Goal: Task Accomplishment & Management: Complete application form

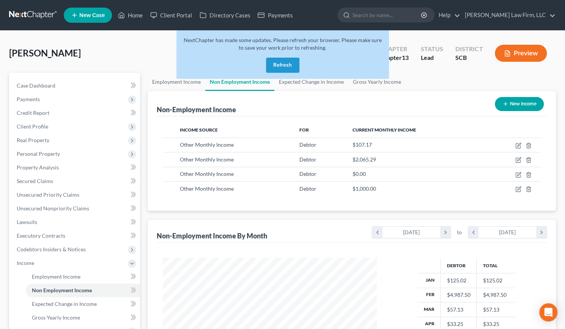
scroll to position [135, 229]
click at [281, 66] on button "Refresh" at bounding box center [282, 65] width 33 height 15
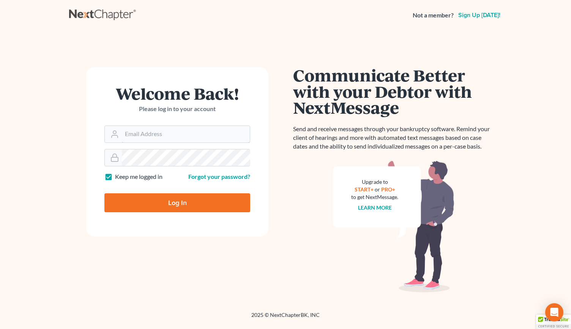
type input "[EMAIL_ADDRESS][DOMAIN_NAME]"
click at [189, 199] on input "Log In" at bounding box center [177, 202] width 146 height 19
type input "Thinking..."
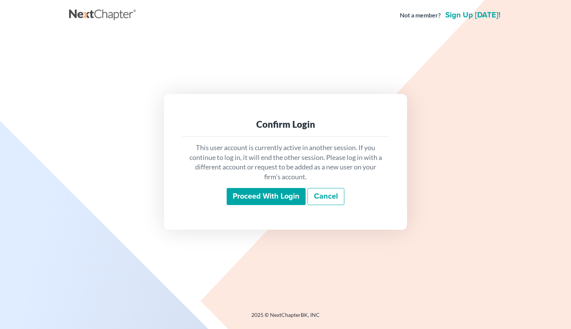
click at [238, 193] on input "Proceed with login" at bounding box center [265, 196] width 79 height 17
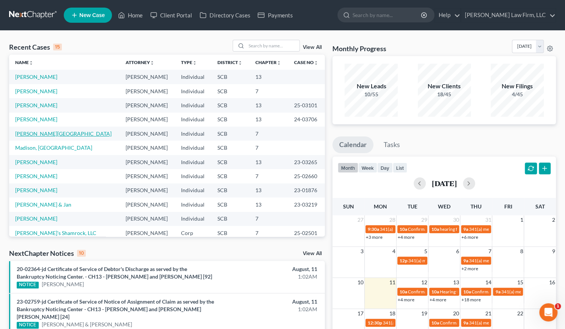
click at [35, 132] on link "[PERSON_NAME][GEOGRAPHIC_DATA]" at bounding box center [63, 133] width 96 height 6
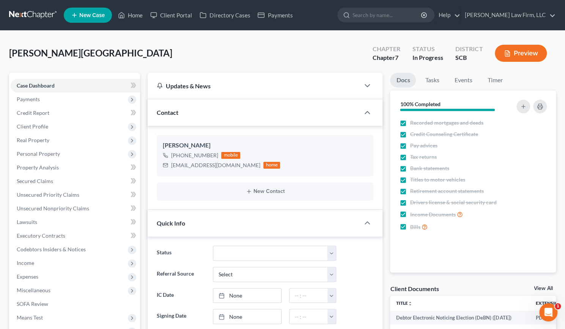
select select "1"
click at [37, 263] on span "Income" at bounding box center [75, 263] width 129 height 14
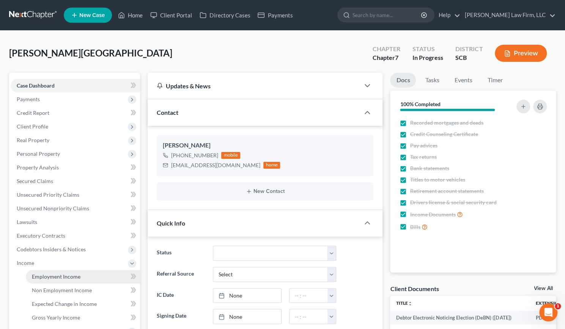
click at [57, 275] on span "Employment Income" at bounding box center [56, 276] width 49 height 6
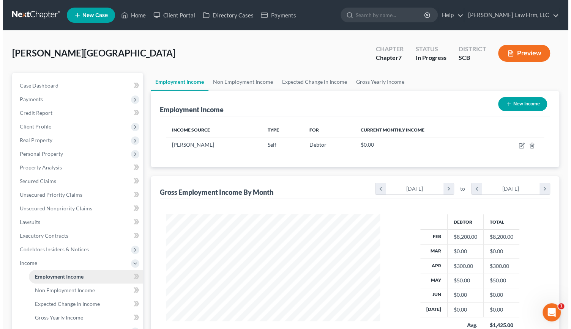
scroll to position [135, 229]
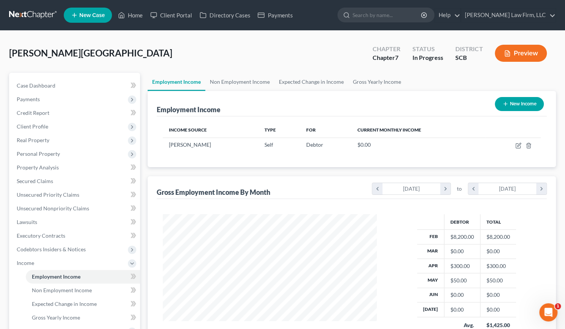
click at [521, 56] on button "Preview" at bounding box center [521, 53] width 52 height 17
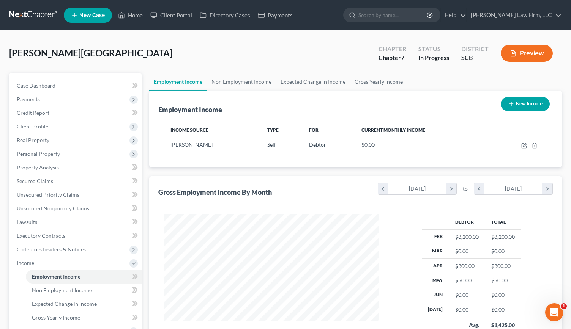
scroll to position [135, 231]
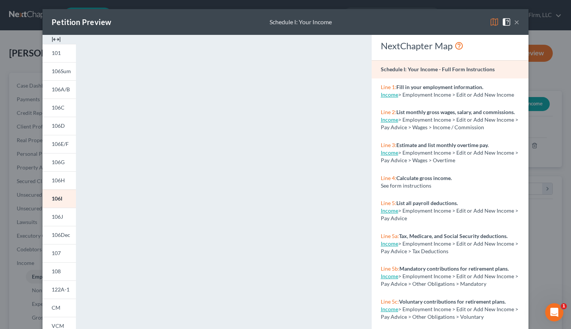
click at [52, 38] on img at bounding box center [56, 39] width 9 height 9
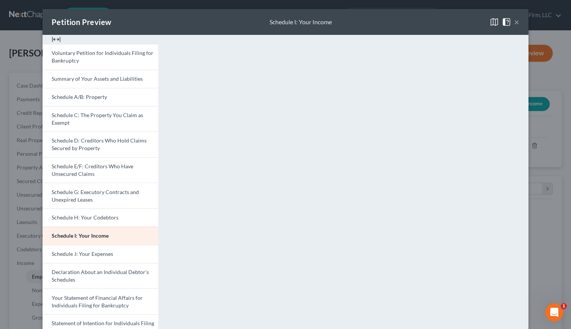
click at [52, 38] on img at bounding box center [56, 39] width 9 height 9
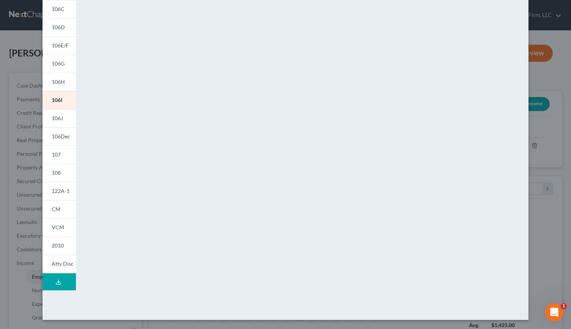
scroll to position [0, 0]
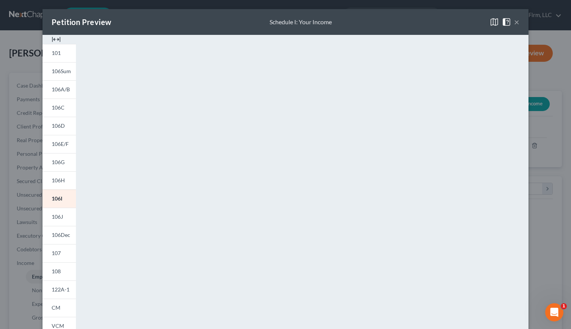
click at [53, 38] on img at bounding box center [56, 39] width 9 height 9
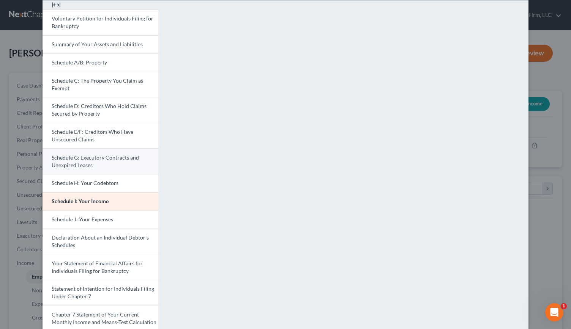
scroll to position [36, 0]
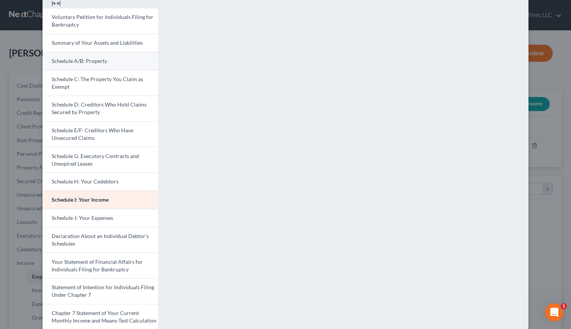
click at [82, 55] on link "Schedule A/B: Property" at bounding box center [100, 61] width 116 height 18
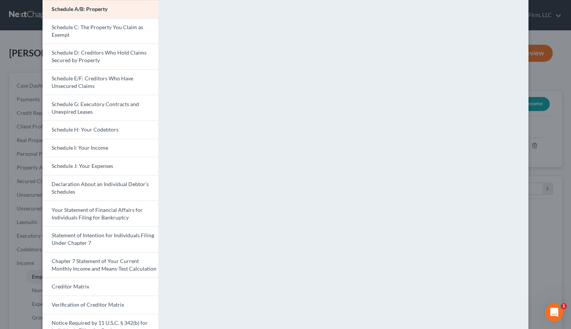
scroll to position [0, 0]
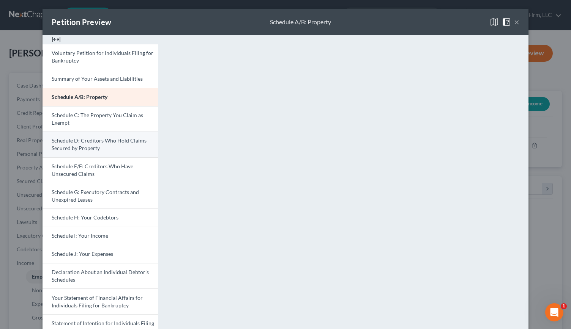
click at [95, 146] on span "Schedule D: Creditors Who Hold Claims Secured by Property" at bounding box center [99, 144] width 95 height 14
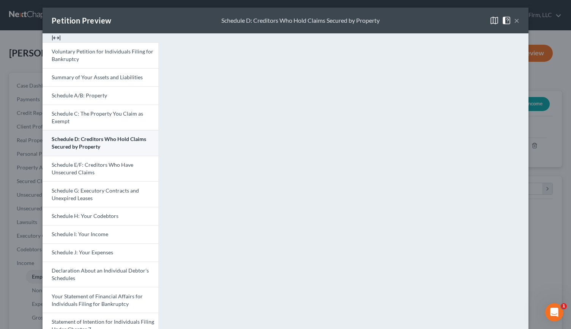
scroll to position [1, 0]
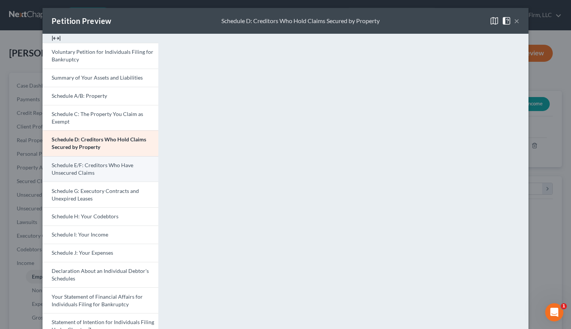
click at [81, 173] on span "Schedule E/F: Creditors Who Have Unsecured Claims" at bounding box center [93, 169] width 82 height 14
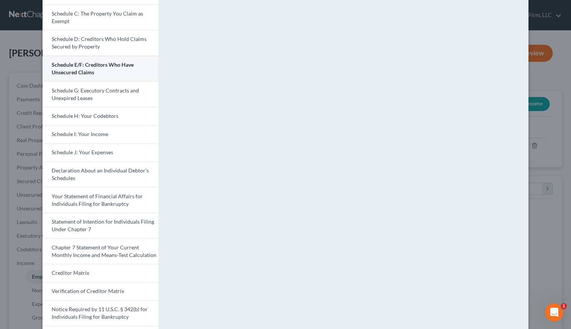
scroll to position [91, 0]
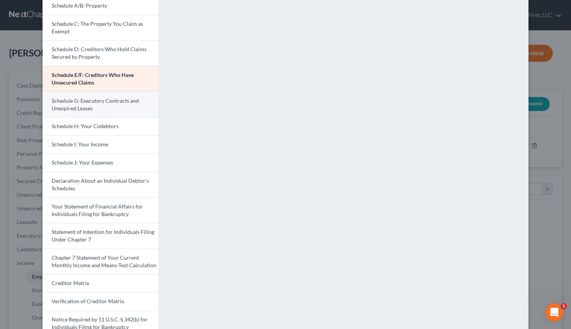
click at [96, 108] on link "Schedule G: Executory Contracts and Unexpired Leases" at bounding box center [100, 104] width 116 height 26
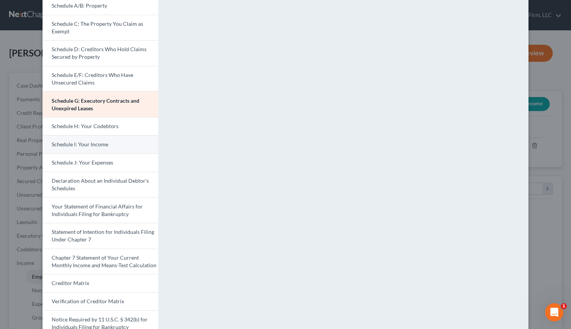
click at [77, 149] on link "Schedule I: Your Income" at bounding box center [100, 144] width 116 height 18
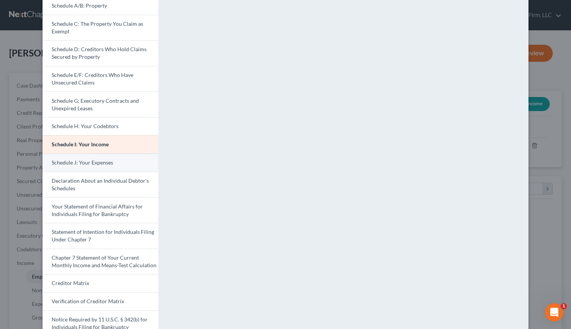
click at [82, 163] on span "Schedule J: Your Expenses" at bounding box center [82, 162] width 61 height 6
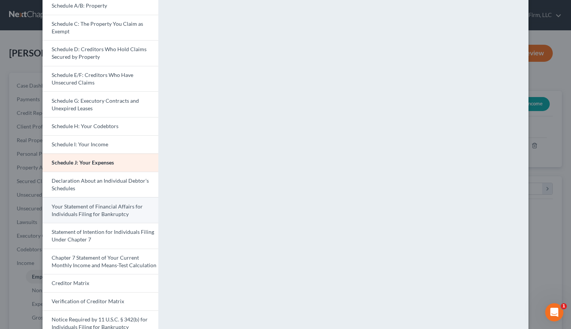
click at [98, 210] on span "Your Statement of Financial Affairs for Individuals Filing for Bankruptcy" at bounding box center [97, 210] width 91 height 14
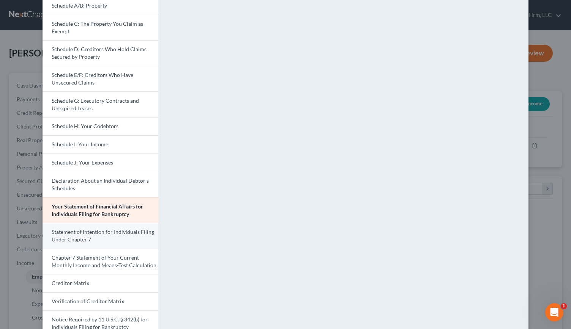
click at [113, 238] on link "Statement of Intention for Individuals Filing Under Chapter 7" at bounding box center [100, 236] width 116 height 26
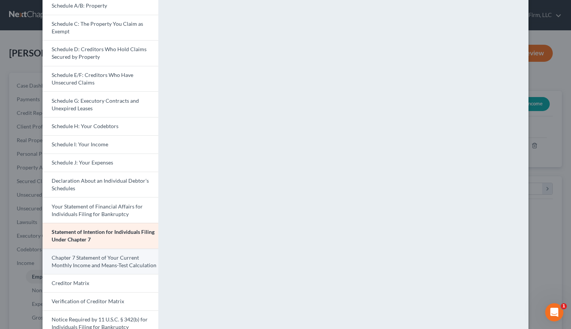
click at [116, 264] on span "Chapter 7 Statement of Your Current Monthly Income and Means-Test Calculation" at bounding box center [104, 262] width 105 height 14
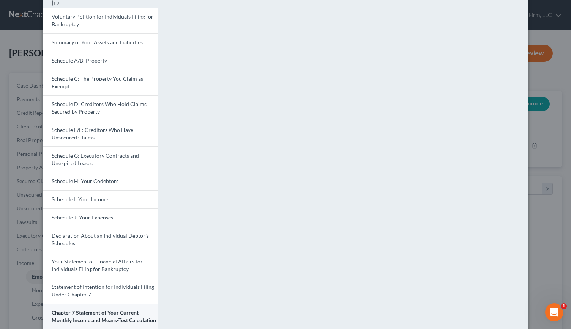
scroll to position [0, 0]
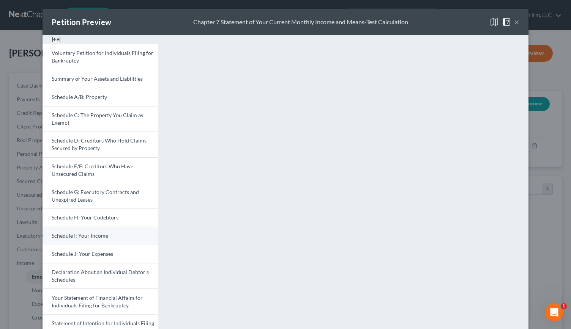
click at [101, 239] on link "Schedule I: Your Income" at bounding box center [100, 236] width 116 height 18
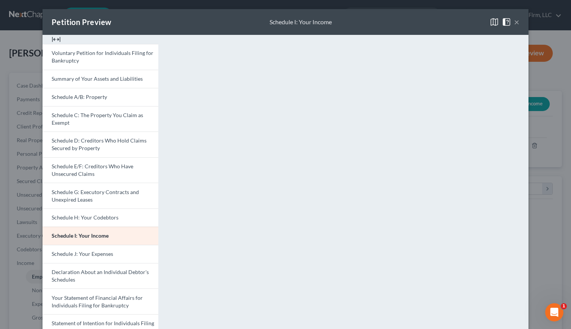
click at [515, 23] on button "×" at bounding box center [516, 21] width 5 height 9
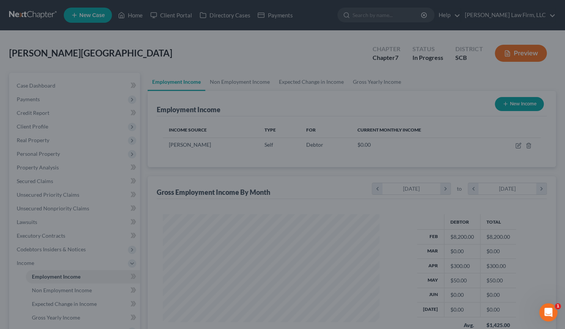
scroll to position [379192, 379098]
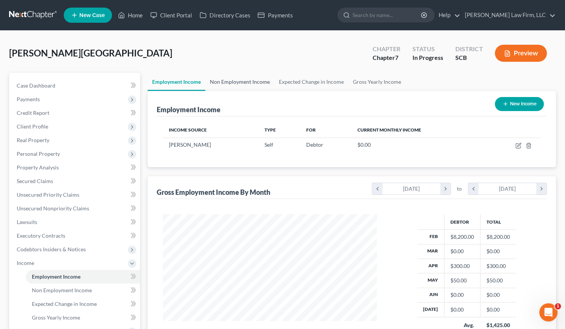
click at [232, 80] on link "Non Employment Income" at bounding box center [239, 82] width 69 height 18
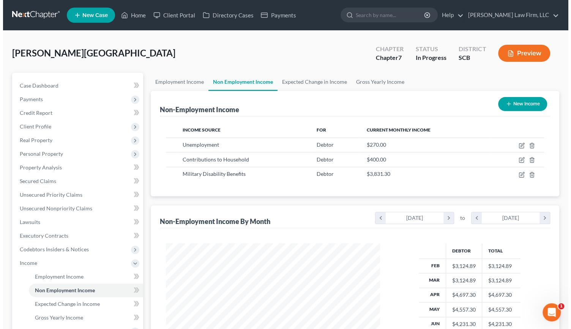
scroll to position [135, 229]
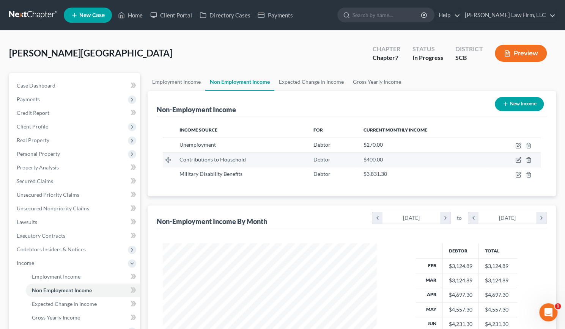
click at [514, 158] on td at bounding box center [514, 159] width 54 height 14
click at [517, 158] on icon "button" at bounding box center [518, 160] width 6 height 6
select select "8"
select select "0"
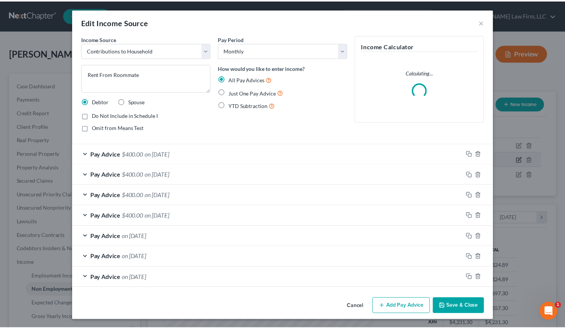
scroll to position [135, 231]
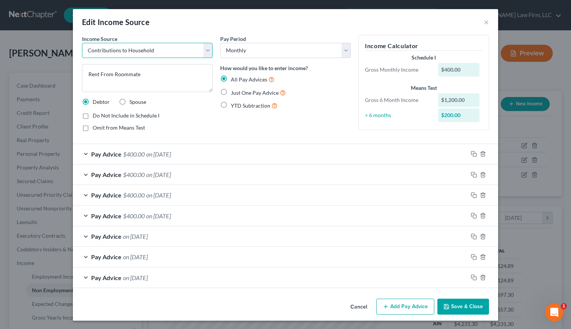
click at [181, 51] on select "Select Unemployment Disability (from employer) Pension Retirement Social Securi…" at bounding box center [147, 50] width 130 height 15
click at [363, 306] on button "Cancel" at bounding box center [358, 307] width 29 height 15
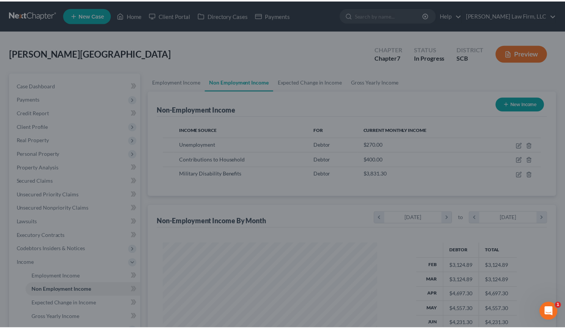
scroll to position [379192, 379098]
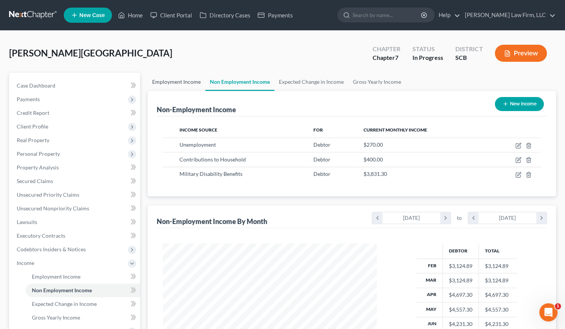
click at [161, 81] on link "Employment Income" at bounding box center [177, 82] width 58 height 18
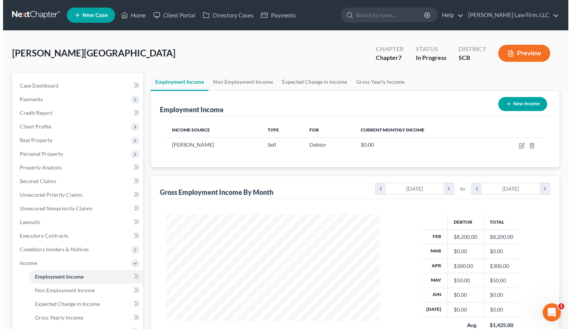
scroll to position [135, 229]
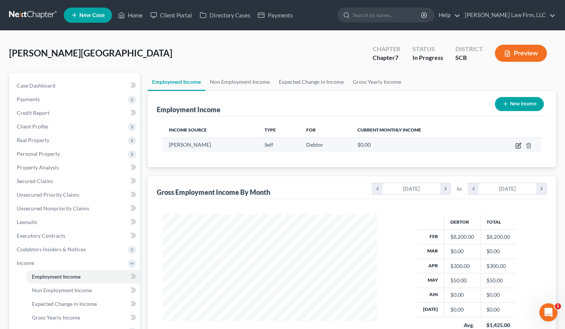
click at [517, 145] on icon "button" at bounding box center [518, 146] width 6 height 6
select select "1"
select select "42"
select select "0"
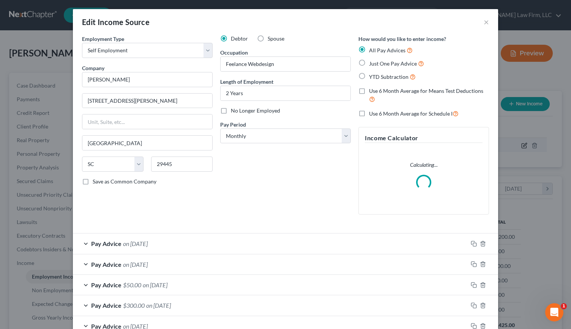
scroll to position [135, 231]
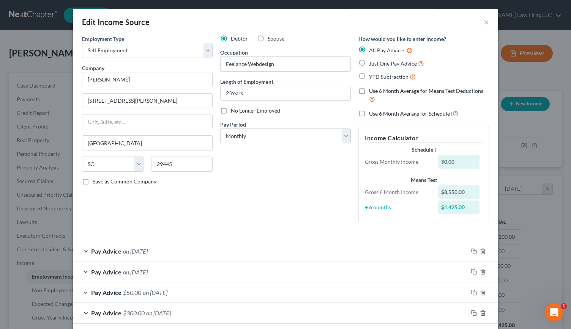
click at [369, 93] on label "Use 6 Month Average for Means Test Deductions" at bounding box center [429, 95] width 120 height 16
click at [372, 92] on input "Use 6 Month Average for Means Test Deductions" at bounding box center [374, 89] width 5 height 5
checkbox input "true"
click at [369, 113] on label "Use 6 Month Average for Schedule I" at bounding box center [414, 113] width 90 height 9
click at [372, 113] on input "Use 6 Month Average for Schedule I" at bounding box center [374, 111] width 5 height 5
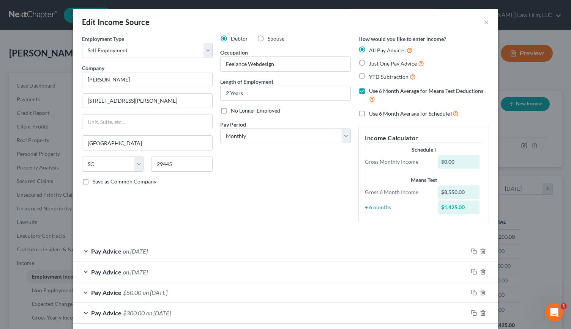
checkbox input "true"
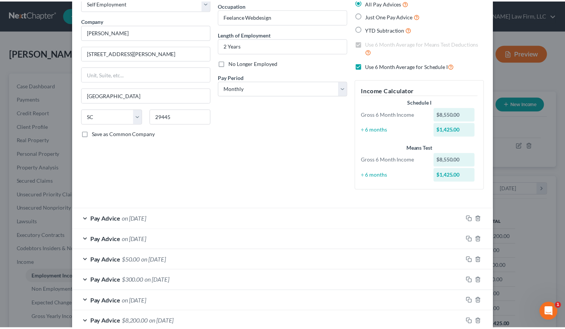
scroll to position [91, 0]
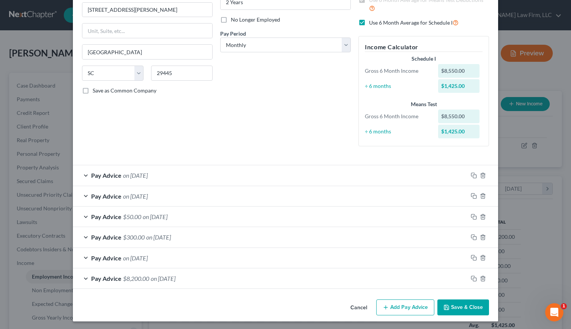
click at [445, 301] on button "Save & Close" at bounding box center [463, 308] width 52 height 16
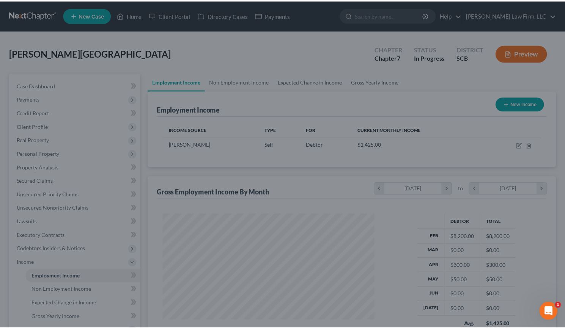
scroll to position [379192, 379098]
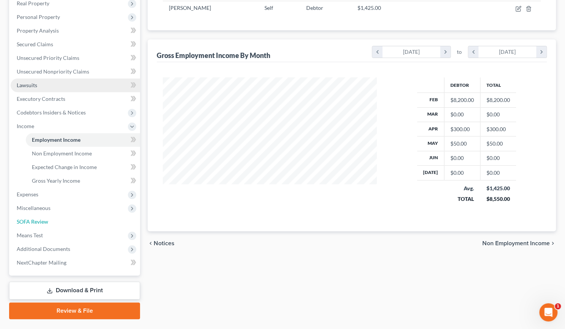
click at [96, 225] on link "SOFA Review" at bounding box center [75, 222] width 129 height 14
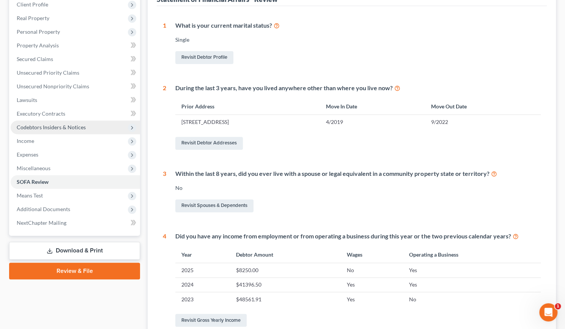
scroll to position [125, 0]
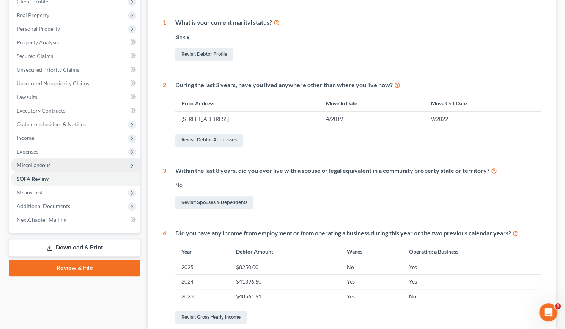
click at [49, 164] on span "Miscellaneous" at bounding box center [34, 165] width 34 height 6
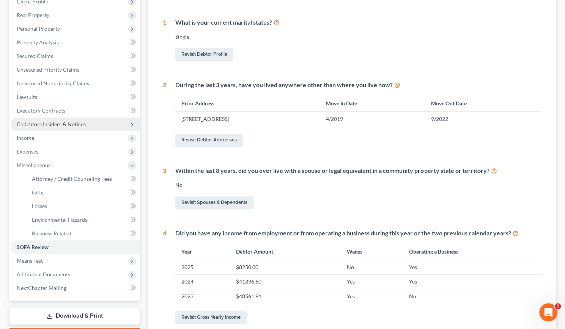
click at [61, 123] on span "Codebtors Insiders & Notices" at bounding box center [51, 124] width 69 height 6
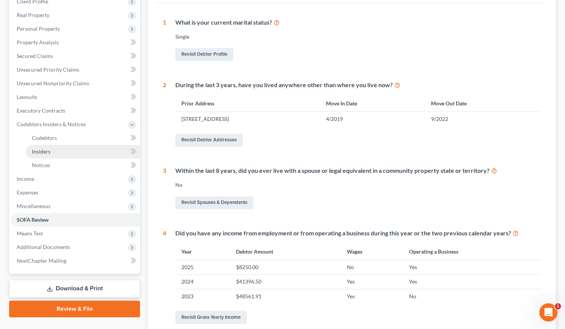
click at [43, 148] on link "Insiders" at bounding box center [83, 152] width 114 height 14
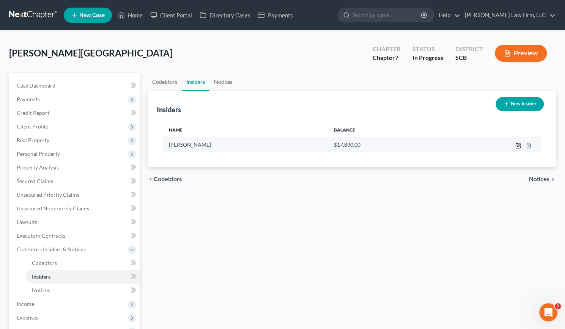
click at [516, 146] on icon "button" at bounding box center [518, 146] width 6 height 6
select select "42"
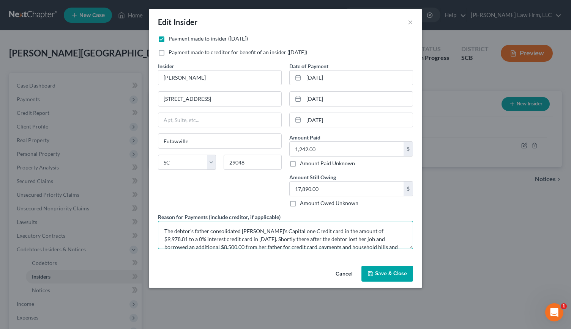
click at [229, 239] on textarea "The debtor's father consolidated Ashleigh's Capital one Credit card in the amou…" at bounding box center [285, 235] width 255 height 28
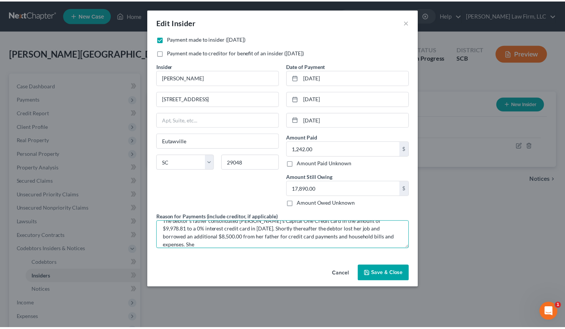
scroll to position [16, 0]
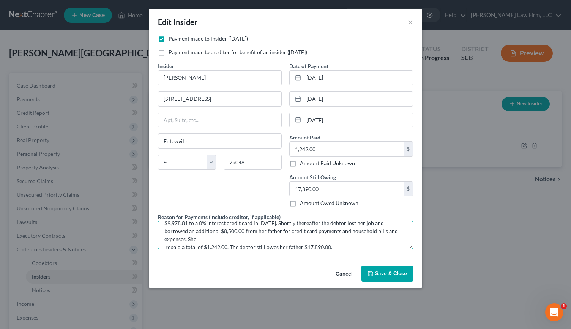
type textarea "The debtor's father consolidated Ashleigh's Capital One Credit card in the amou…"
click at [394, 267] on button "Save & Close" at bounding box center [387, 274] width 52 height 16
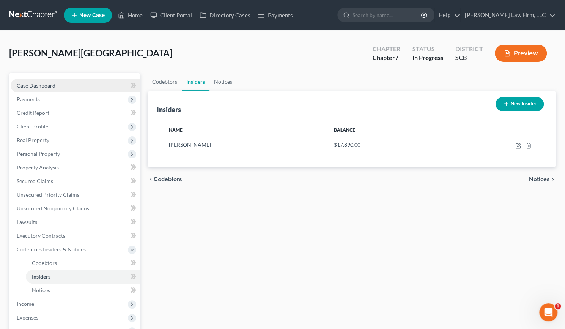
click at [42, 83] on span "Case Dashboard" at bounding box center [36, 85] width 39 height 6
select select "1"
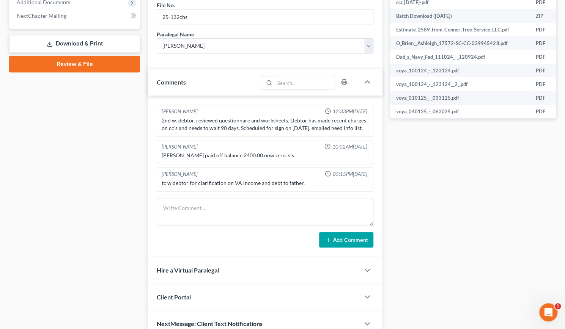
scroll to position [362, 0]
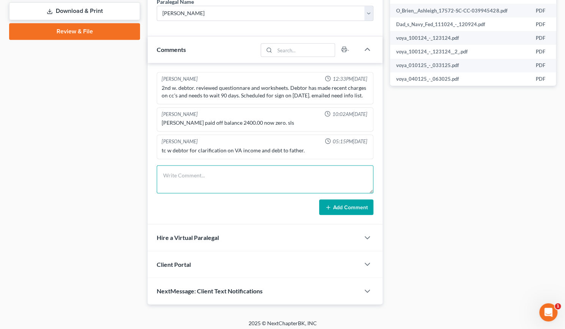
click at [209, 179] on textarea at bounding box center [265, 179] width 217 height 28
type textarea "Review of schedules. Made updates. Budget is an issue."
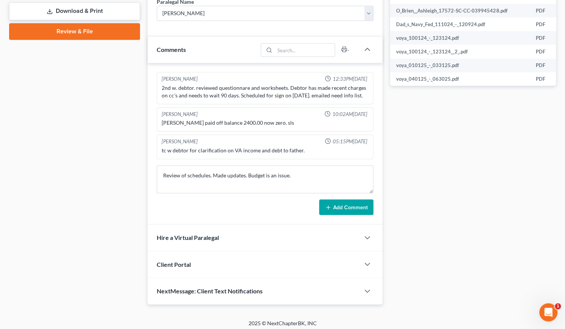
click at [338, 205] on button "Add Comment" at bounding box center [346, 208] width 54 height 16
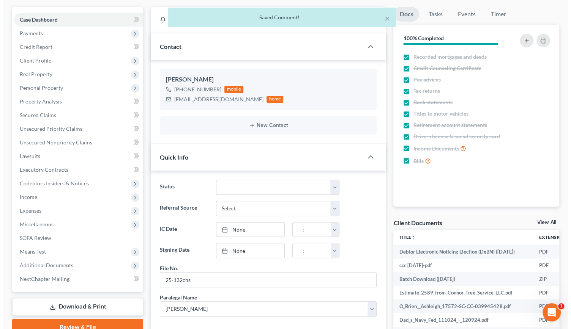
scroll to position [0, 0]
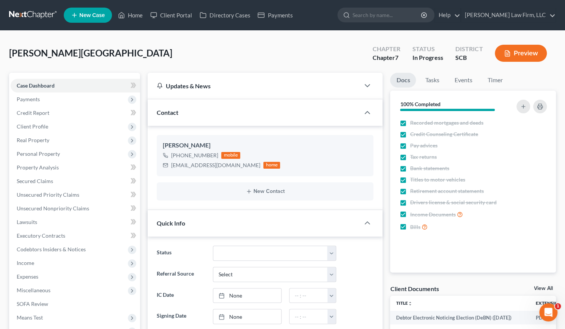
click at [511, 49] on button "Preview" at bounding box center [521, 53] width 52 height 17
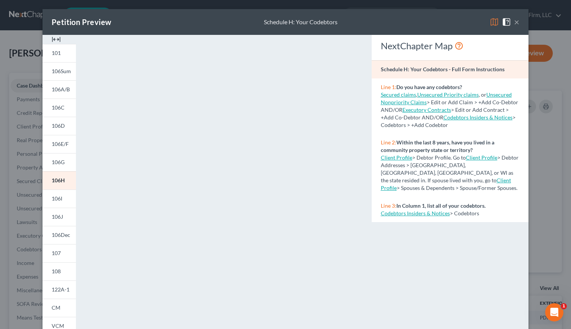
click at [55, 38] on img at bounding box center [56, 39] width 9 height 9
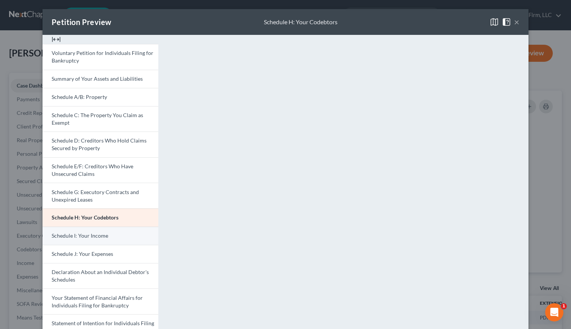
click at [72, 234] on span "Schedule I: Your Income" at bounding box center [80, 236] width 57 height 6
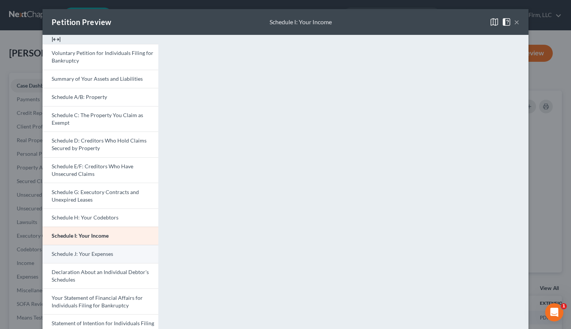
click at [92, 256] on span "Schedule J: Your Expenses" at bounding box center [82, 254] width 61 height 6
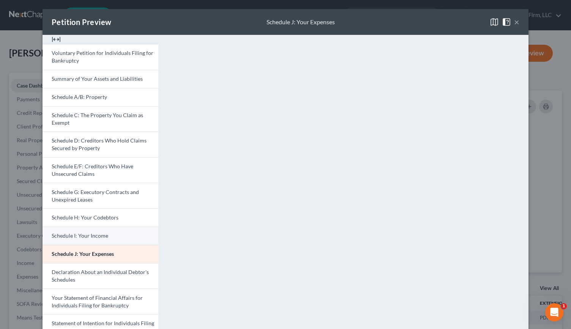
click at [79, 230] on link "Schedule I: Your Income" at bounding box center [100, 236] width 116 height 18
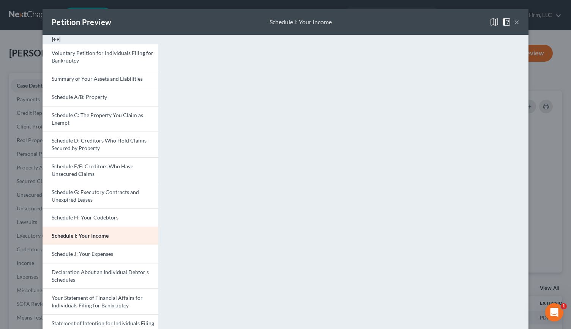
click at [514, 22] on button "×" at bounding box center [516, 21] width 5 height 9
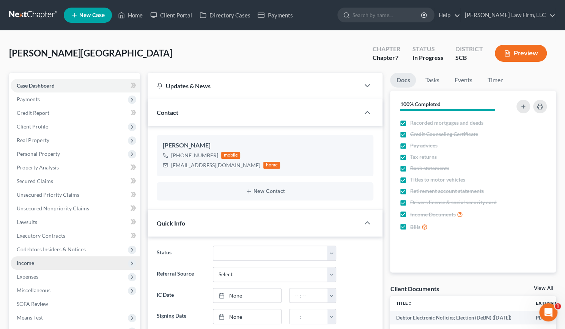
click at [36, 264] on span "Income" at bounding box center [75, 263] width 129 height 14
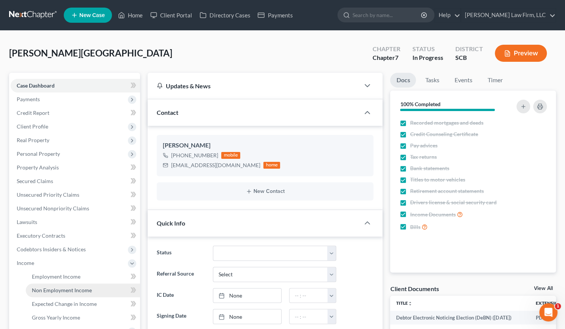
click at [58, 287] on span "Non Employment Income" at bounding box center [62, 290] width 60 height 6
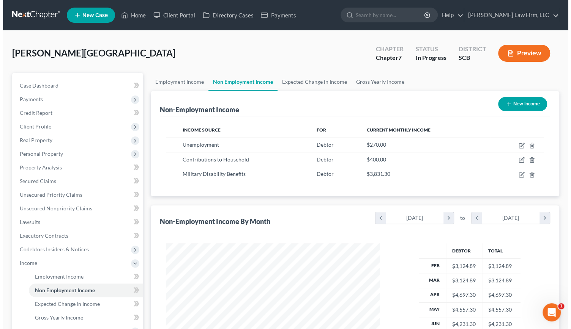
scroll to position [135, 229]
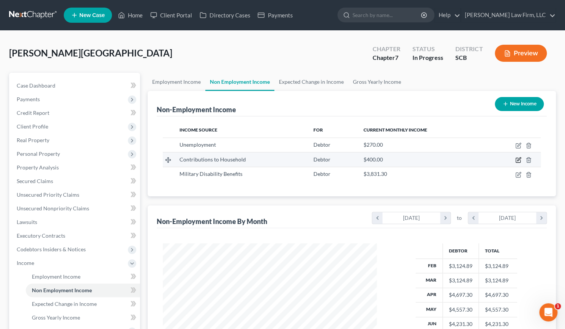
click at [516, 158] on icon "button" at bounding box center [518, 160] width 5 height 5
select select "8"
select select "0"
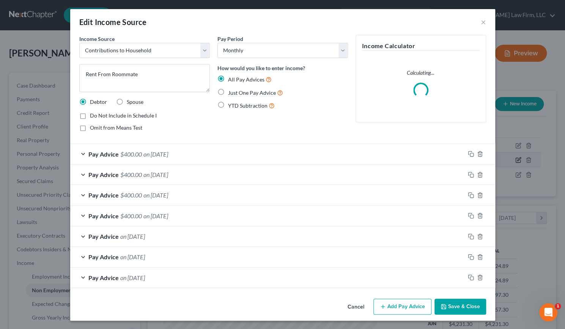
scroll to position [135, 231]
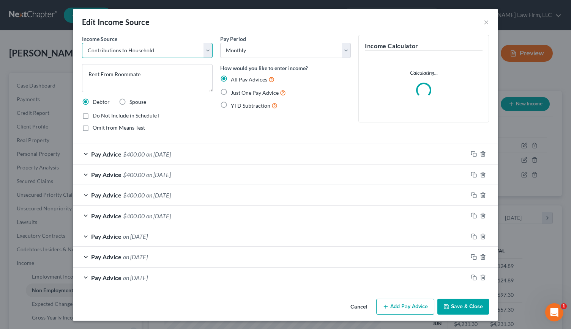
click at [146, 55] on select "Select Unemployment Disability (from employer) Pension Retirement Social Securi…" at bounding box center [147, 50] width 130 height 15
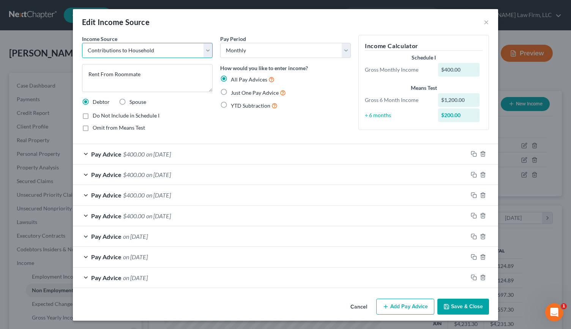
select select "13"
click at [82, 43] on select "Select Unemployment Disability (from employer) Pension Retirement Social Securi…" at bounding box center [147, 50] width 130 height 15
click at [453, 303] on button "Save & Close" at bounding box center [463, 307] width 52 height 16
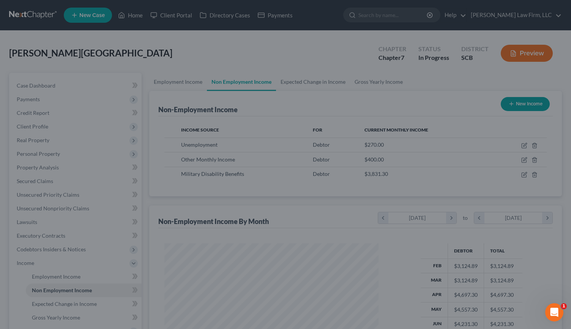
scroll to position [379192, 379098]
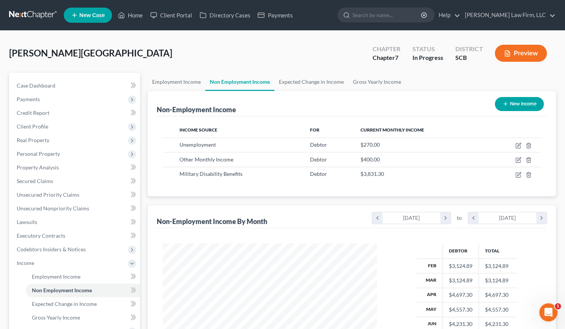
click at [511, 53] on button "Preview" at bounding box center [521, 53] width 52 height 17
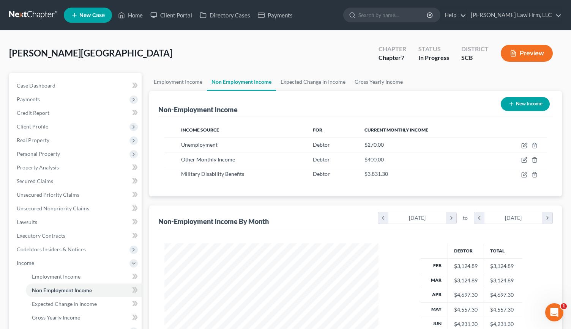
scroll to position [135, 231]
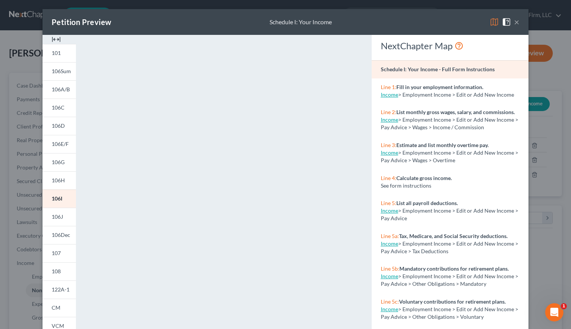
click at [55, 39] on img at bounding box center [56, 39] width 9 height 9
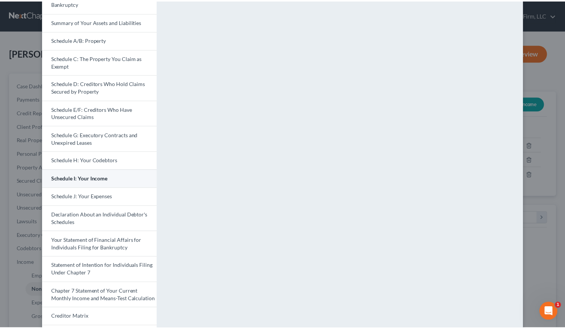
scroll to position [0, 0]
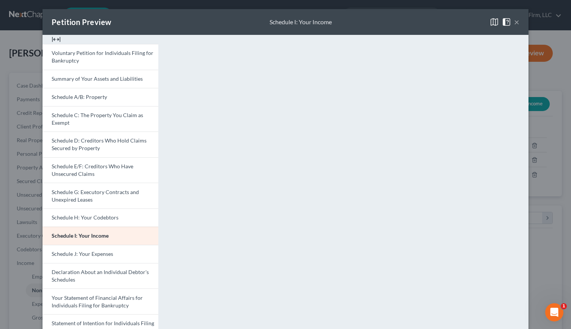
click at [516, 22] on button "×" at bounding box center [516, 21] width 5 height 9
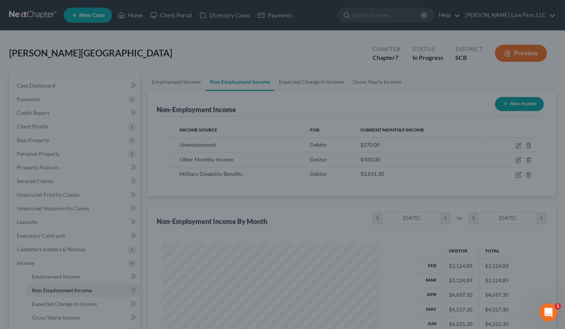
scroll to position [379192, 379098]
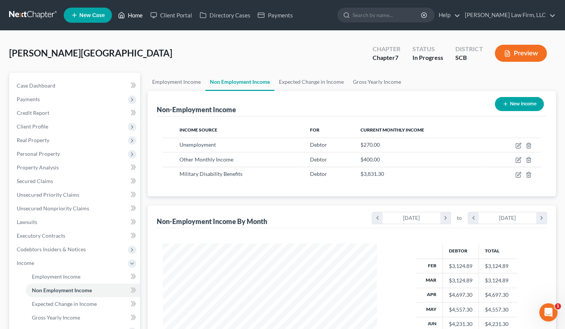
click at [136, 17] on link "Home" at bounding box center [130, 15] width 32 height 14
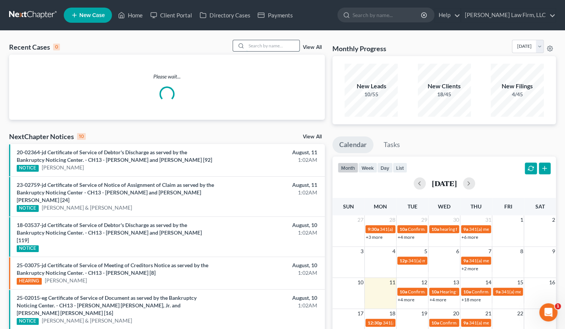
click at [259, 45] on input "search" at bounding box center [272, 45] width 53 height 11
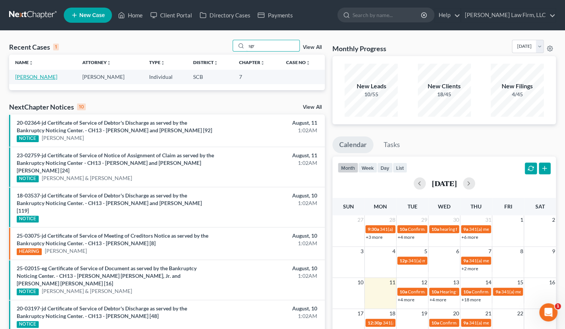
type input "sgr"
click at [29, 79] on link "Sgromolo, Mark" at bounding box center [36, 77] width 42 height 6
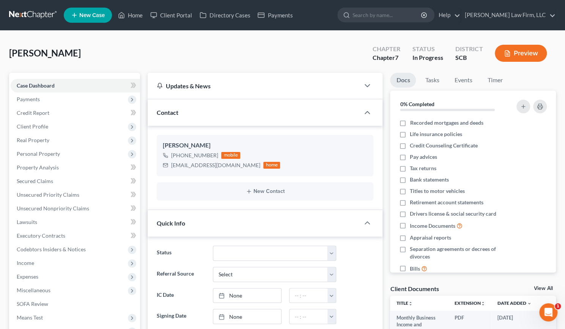
scroll to position [765, 0]
click at [42, 168] on span "Property Analysis" at bounding box center [38, 167] width 42 height 6
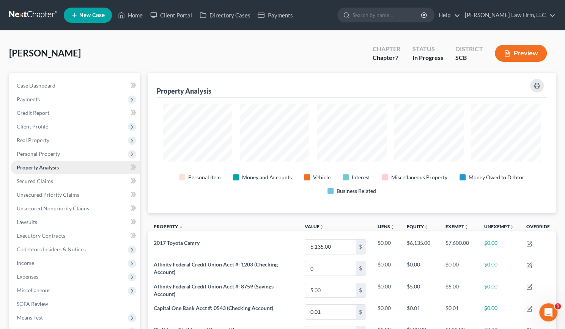
scroll to position [140, 408]
click at [39, 259] on span "Income" at bounding box center [75, 263] width 129 height 14
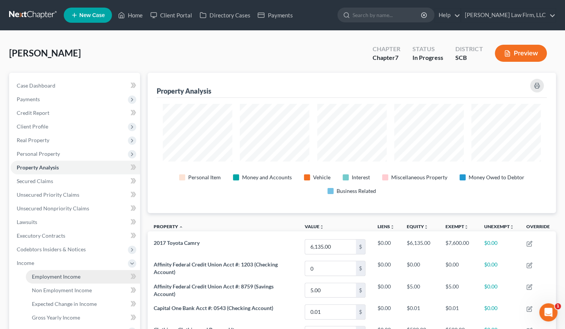
click at [46, 276] on span "Employment Income" at bounding box center [56, 276] width 49 height 6
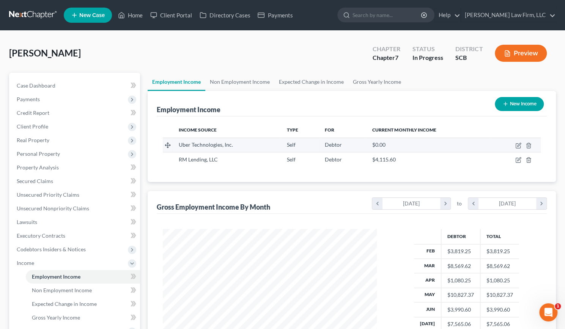
scroll to position [135, 229]
click at [242, 81] on link "Non Employment Income" at bounding box center [239, 82] width 69 height 18
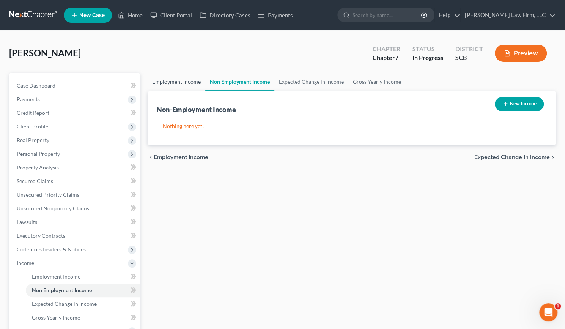
click at [178, 77] on link "Employment Income" at bounding box center [177, 82] width 58 height 18
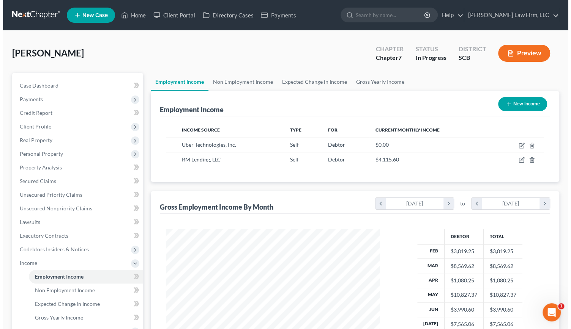
scroll to position [135, 229]
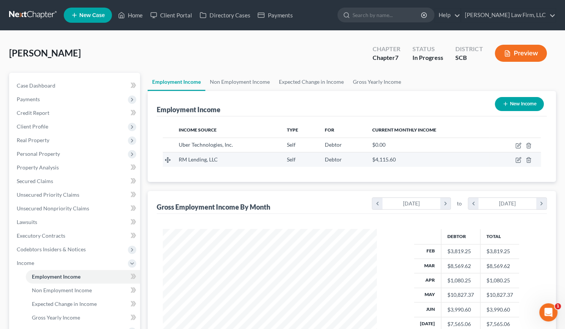
click at [514, 159] on td at bounding box center [514, 159] width 51 height 14
click at [520, 159] on icon "button" at bounding box center [518, 160] width 6 height 6
select select "1"
select select "42"
select select "0"
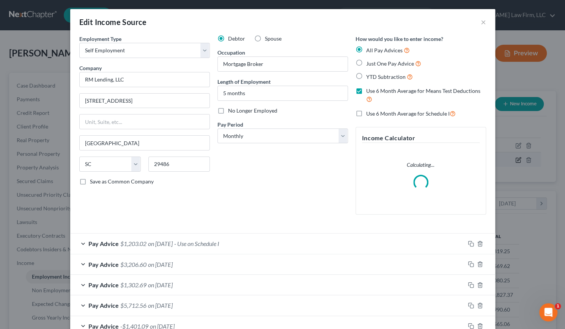
scroll to position [135, 231]
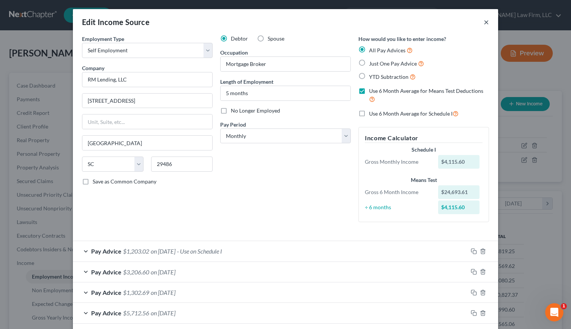
click at [483, 24] on button "×" at bounding box center [485, 21] width 5 height 9
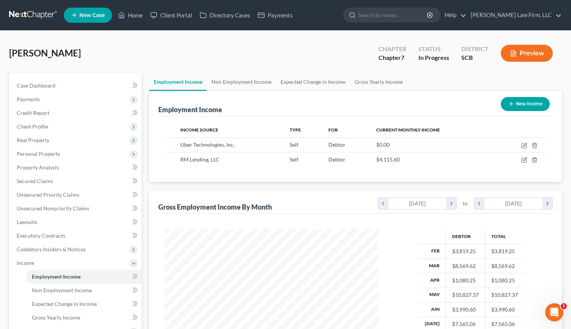
scroll to position [379192, 379098]
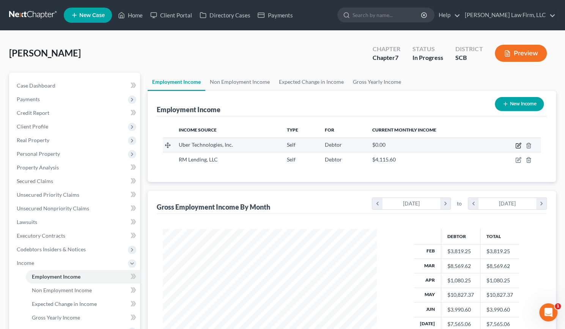
click at [517, 144] on icon "button" at bounding box center [518, 146] width 6 height 6
select select "1"
select select "4"
select select "3"
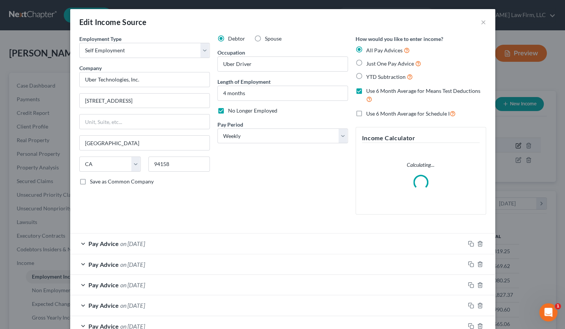
scroll to position [135, 231]
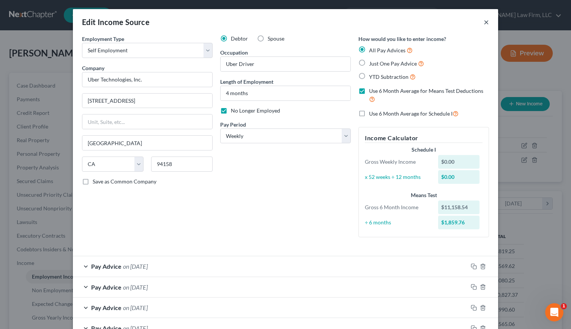
click at [483, 19] on button "×" at bounding box center [485, 21] width 5 height 9
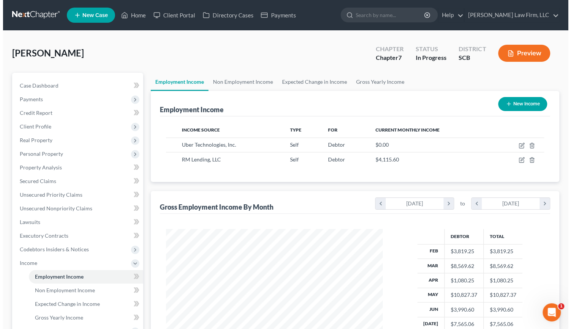
scroll to position [379192, 379098]
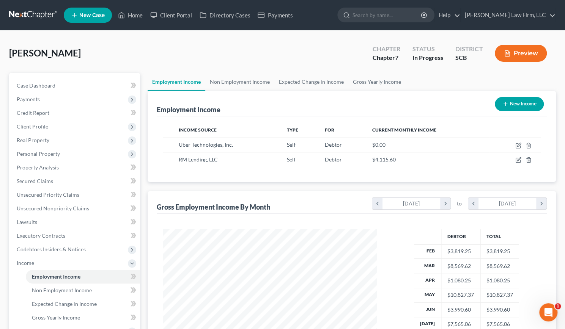
click at [512, 53] on button "Preview" at bounding box center [521, 53] width 52 height 17
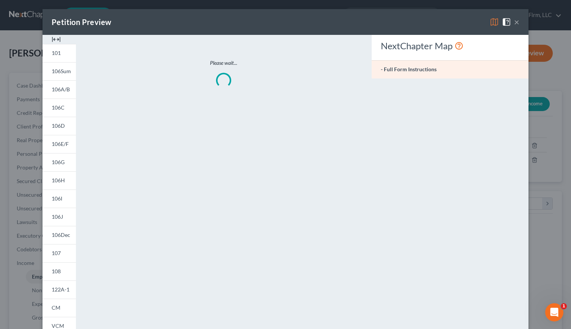
scroll to position [135, 231]
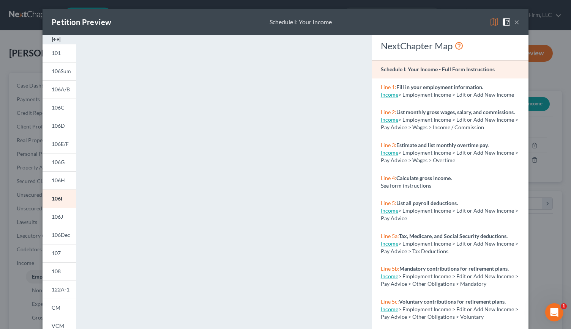
click at [55, 39] on img at bounding box center [56, 39] width 9 height 9
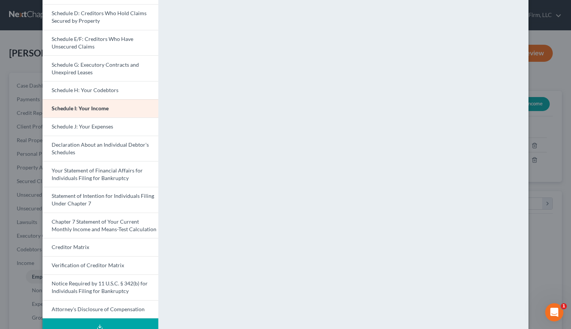
scroll to position [147, 0]
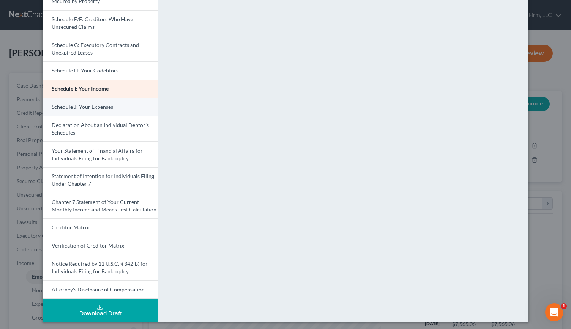
click at [60, 108] on span "Schedule J: Your Expenses" at bounding box center [82, 107] width 61 height 6
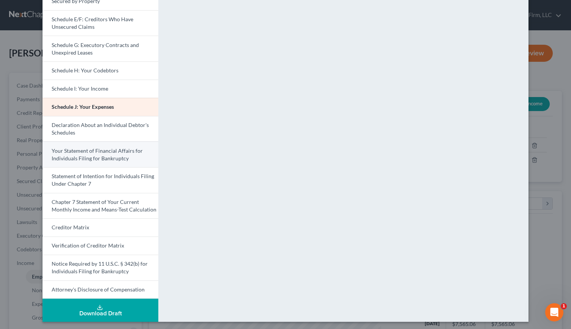
click at [68, 152] on span "Your Statement of Financial Affairs for Individuals Filing for Bankruptcy" at bounding box center [97, 155] width 91 height 14
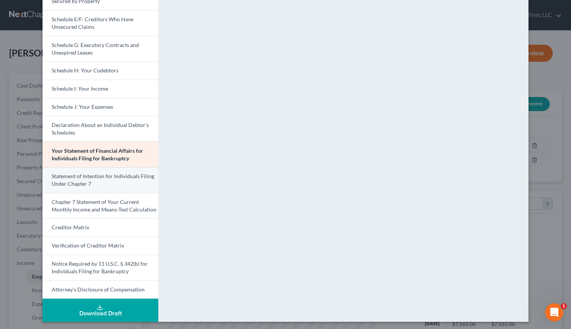
click at [62, 179] on span "Statement of Intention for Individuals Filing Under Chapter 7" at bounding box center [103, 180] width 102 height 14
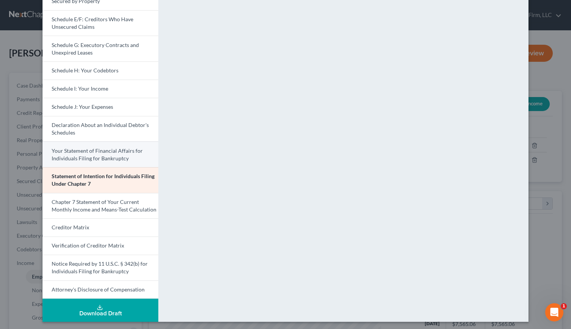
click at [72, 158] on span "Your Statement of Financial Affairs for Individuals Filing for Bankruptcy" at bounding box center [97, 155] width 91 height 14
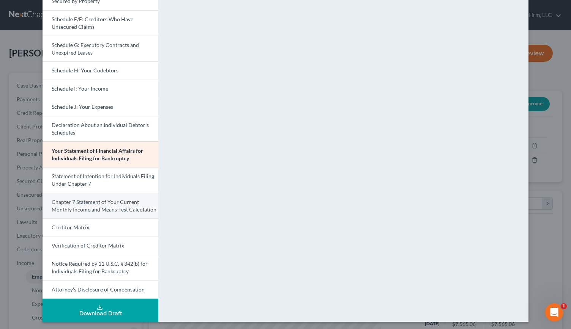
click at [60, 209] on span "Chapter 7 Statement of Your Current Monthly Income and Means-Test Calculation" at bounding box center [104, 206] width 105 height 14
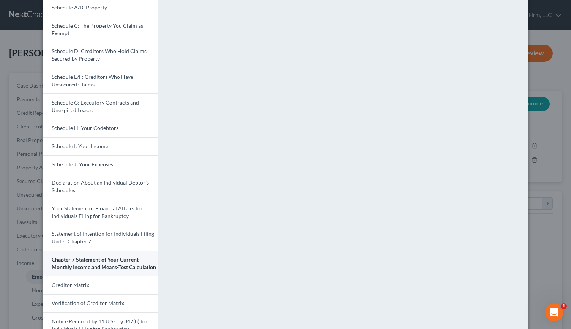
scroll to position [90, 0]
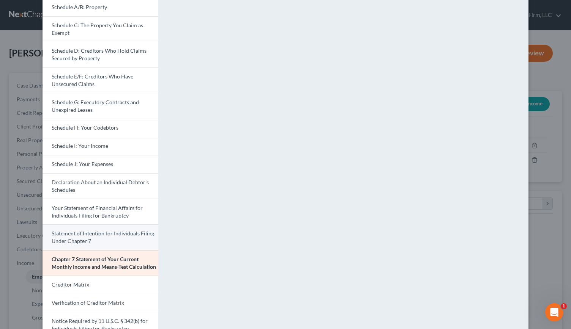
click at [61, 237] on span "Statement of Intention for Individuals Filing Under Chapter 7" at bounding box center [103, 237] width 102 height 14
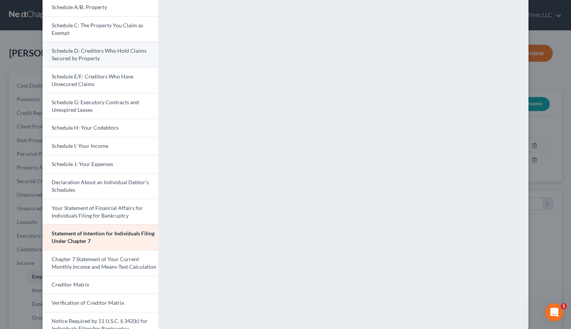
click at [68, 51] on span "Schedule D: Creditors Who Hold Claims Secured by Property" at bounding box center [99, 54] width 95 height 14
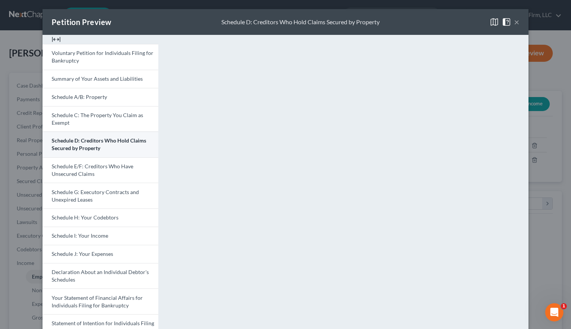
scroll to position [2, 0]
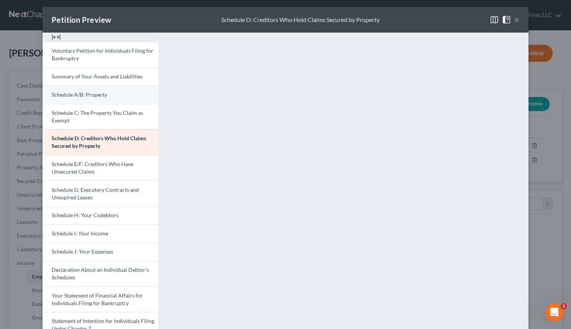
click at [114, 99] on link "Schedule A/B: Property" at bounding box center [100, 95] width 116 height 18
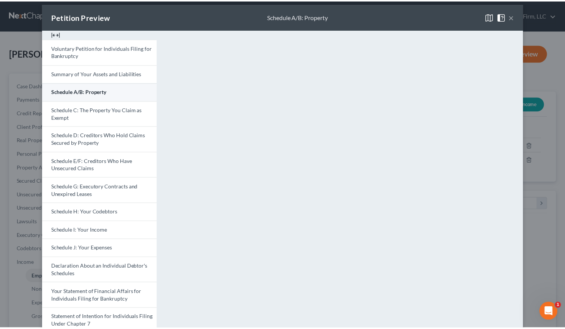
scroll to position [0, 0]
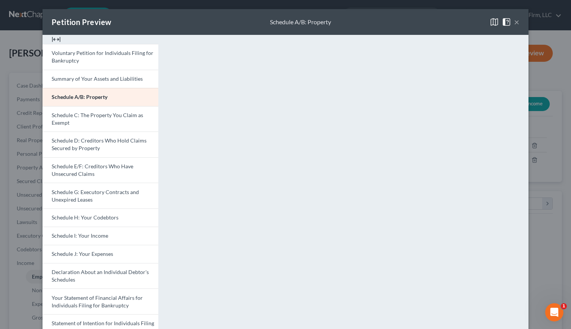
click at [514, 23] on button "×" at bounding box center [516, 21] width 5 height 9
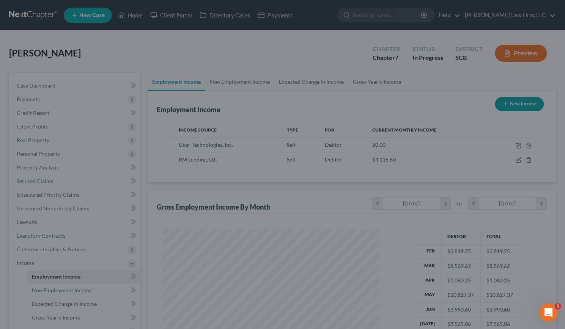
scroll to position [379192, 379098]
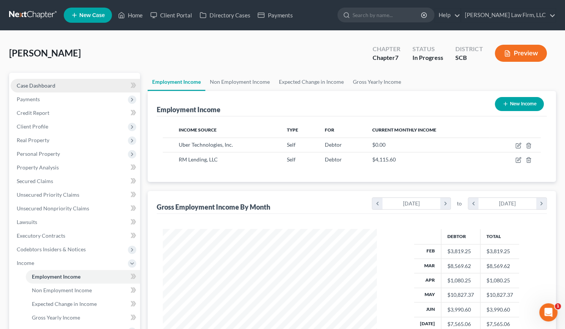
click at [97, 88] on link "Case Dashboard" at bounding box center [75, 86] width 129 height 14
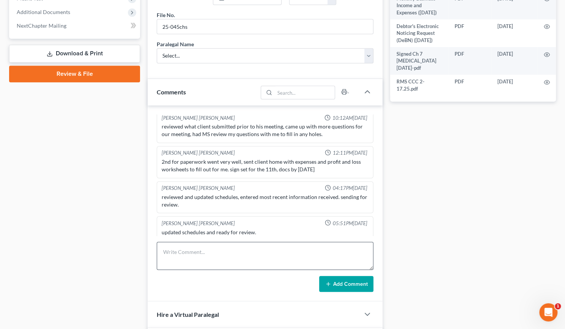
scroll to position [320, 0]
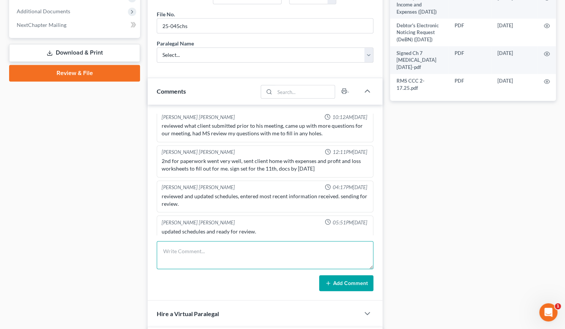
click at [195, 255] on textarea at bounding box center [265, 255] width 217 height 28
type textarea "Review of schedules."
click at [357, 276] on button "Add Comment" at bounding box center [346, 283] width 54 height 16
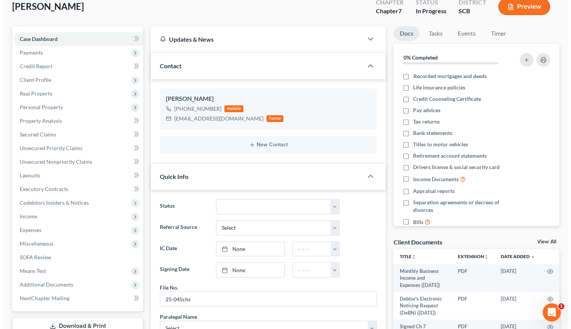
scroll to position [46, 0]
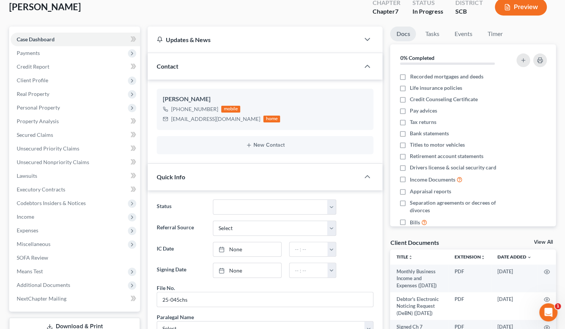
click at [536, 12] on button "Preview" at bounding box center [521, 6] width 52 height 17
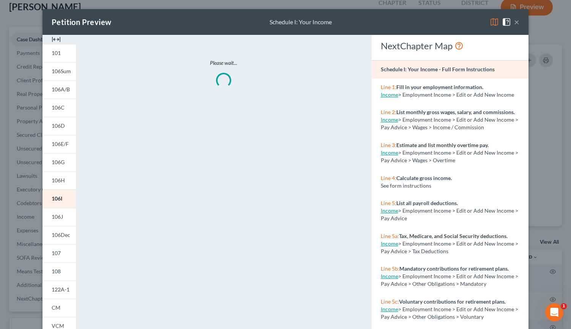
click at [53, 41] on img at bounding box center [56, 39] width 9 height 9
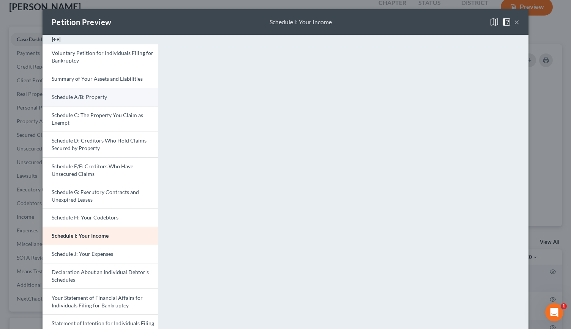
click at [104, 95] on link "Schedule A/B: Property" at bounding box center [100, 97] width 116 height 18
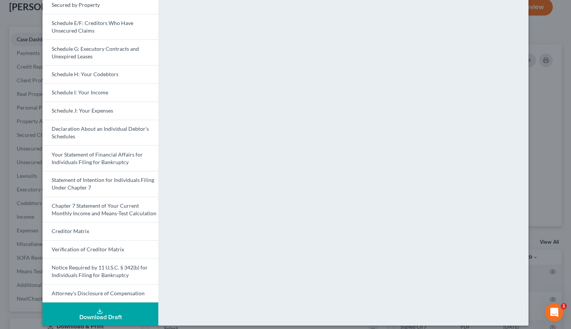
scroll to position [147, 0]
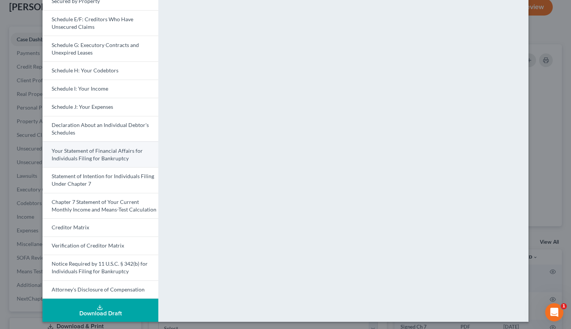
click at [120, 149] on span "Your Statement of Financial Affairs for Individuals Filing for Bankruptcy" at bounding box center [97, 155] width 91 height 14
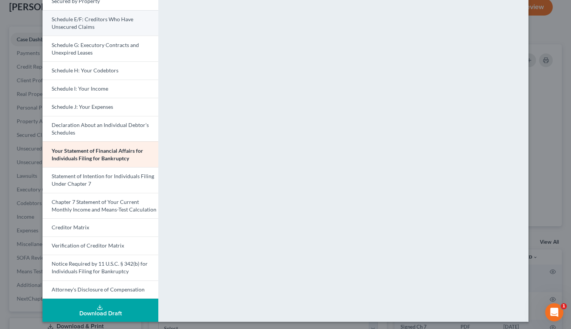
click at [100, 30] on link "Schedule E/F: Creditors Who Have Unsecured Claims" at bounding box center [100, 23] width 116 height 26
